Goal: Navigation & Orientation: Find specific page/section

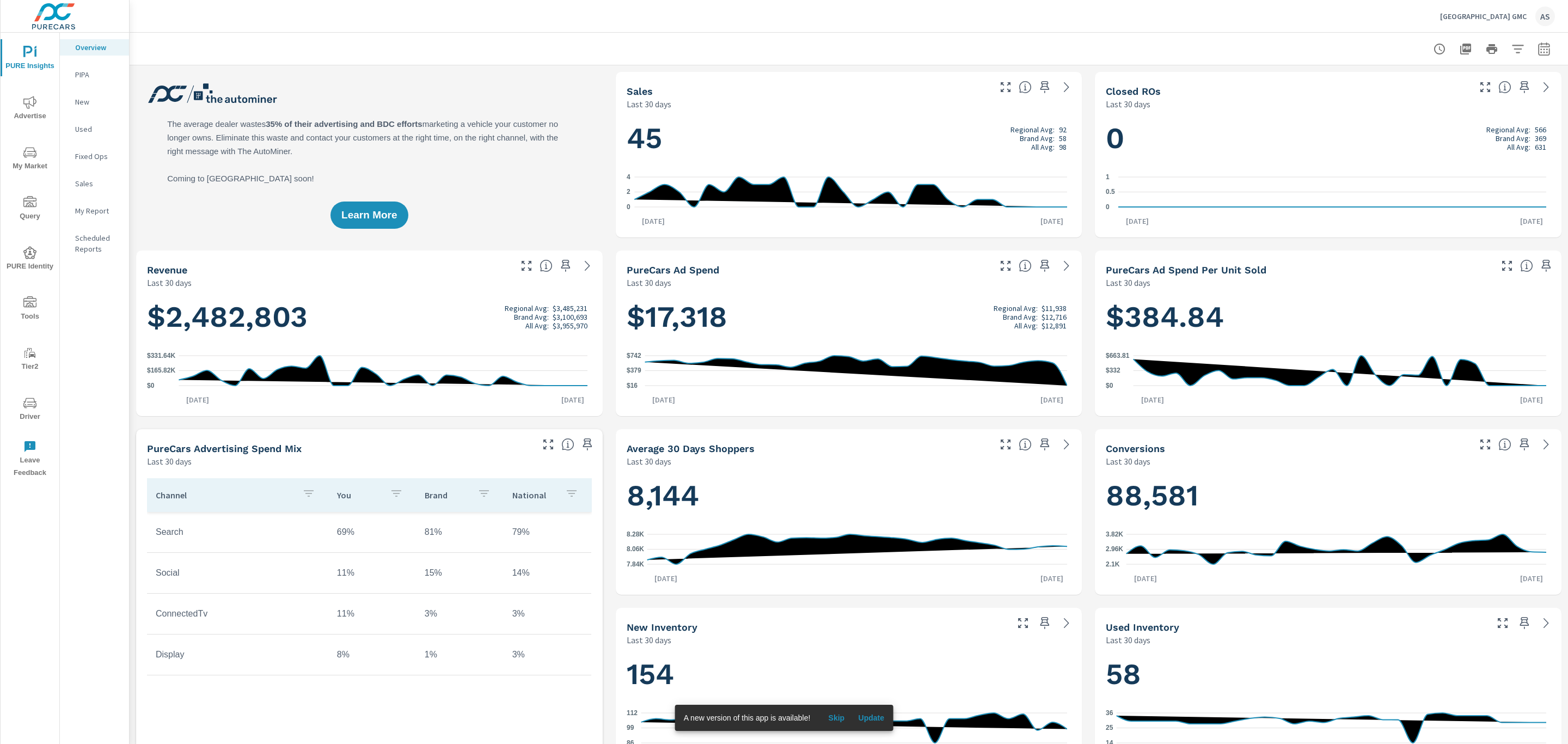
click at [1502, 19] on p "[GEOGRAPHIC_DATA] GMC" at bounding box center [1484, 17] width 87 height 10
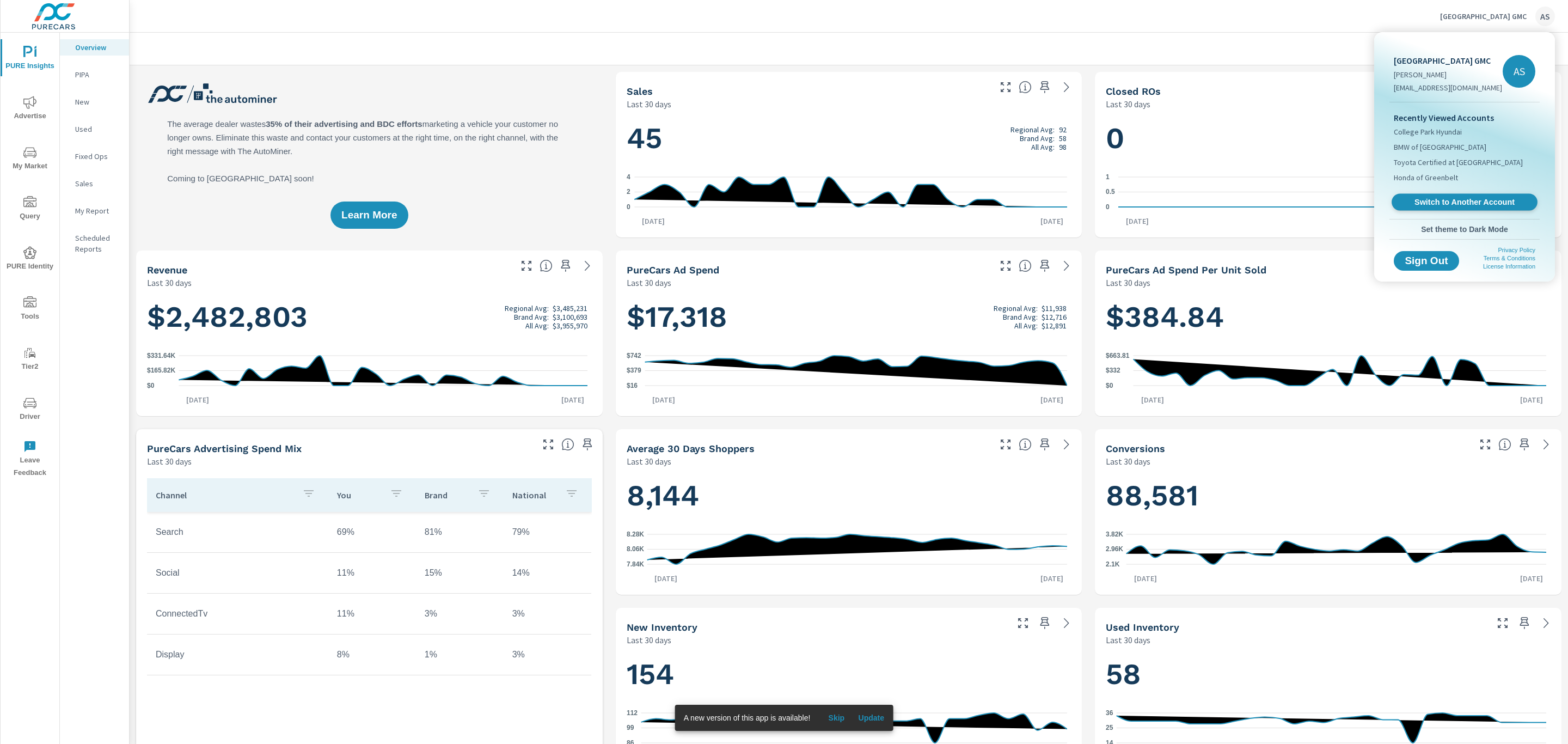
click at [1457, 207] on link "Switch to Another Account" at bounding box center [1464, 202] width 146 height 17
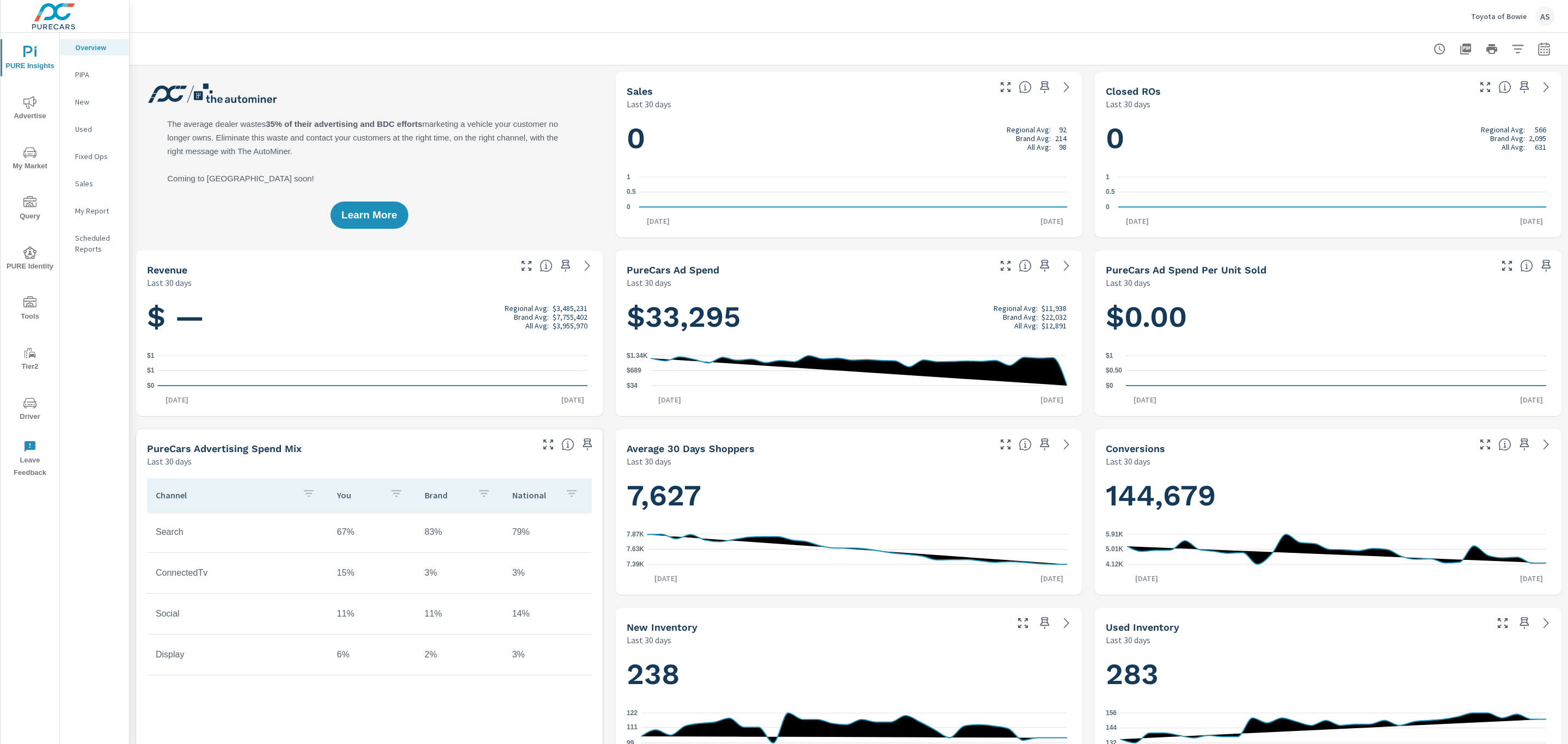
click at [35, 304] on icon "nav menu" at bounding box center [30, 303] width 13 height 13
